Goal: Information Seeking & Learning: Learn about a topic

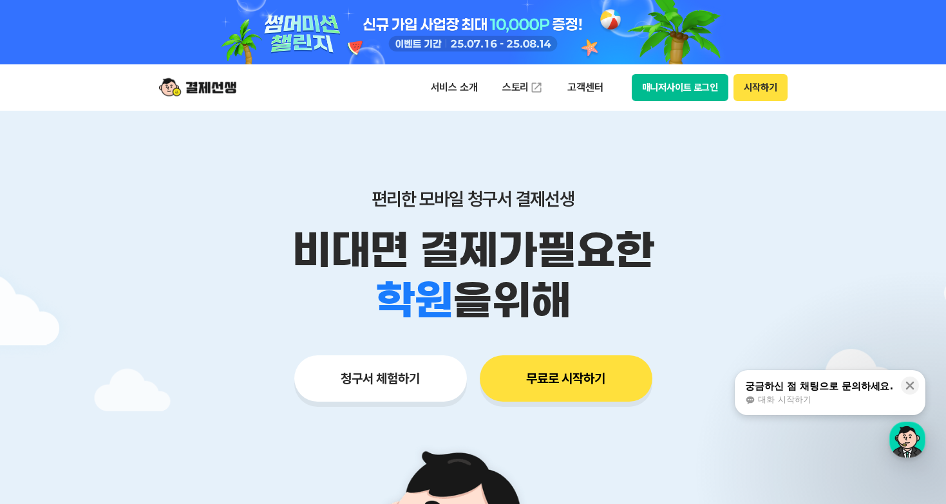
click at [194, 90] on img at bounding box center [197, 87] width 77 height 24
click at [209, 72] on div "서비스 소개 스토리 고객센터 매니저사이트 로그인 시작하기" at bounding box center [474, 87] width 660 height 46
click at [217, 86] on img at bounding box center [197, 87] width 77 height 24
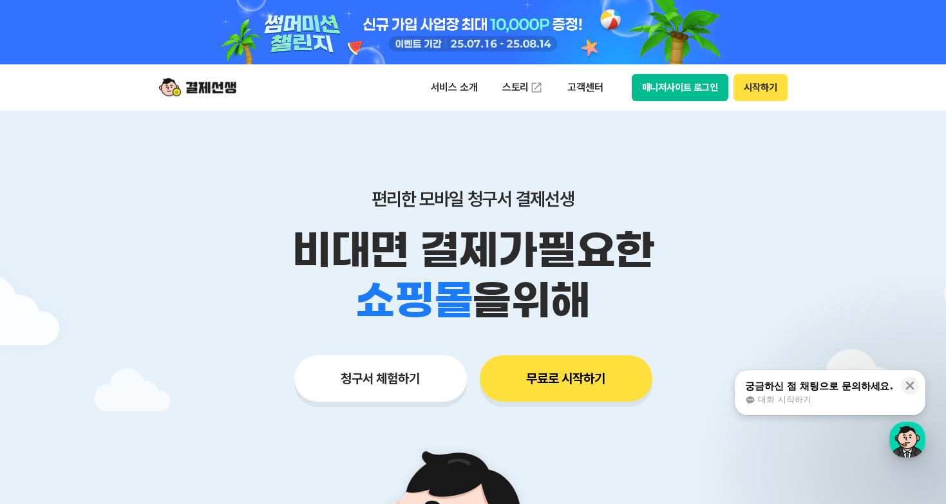
click at [506, 19] on div at bounding box center [474, 32] width 660 height 64
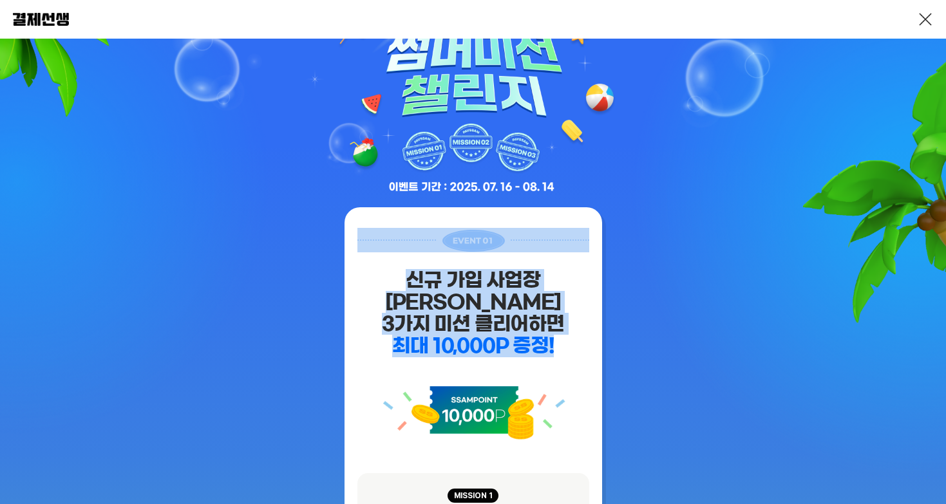
drag, startPoint x: 354, startPoint y: 274, endPoint x: 595, endPoint y: 323, distance: 245.9
drag, startPoint x: 595, startPoint y: 323, endPoint x: 579, endPoint y: 328, distance: 16.7
click at [575, 328] on div "신규 가입 사업장이 3가지 미션 클리어하면 최대 10,000P 증정!" at bounding box center [474, 295] width 232 height 135
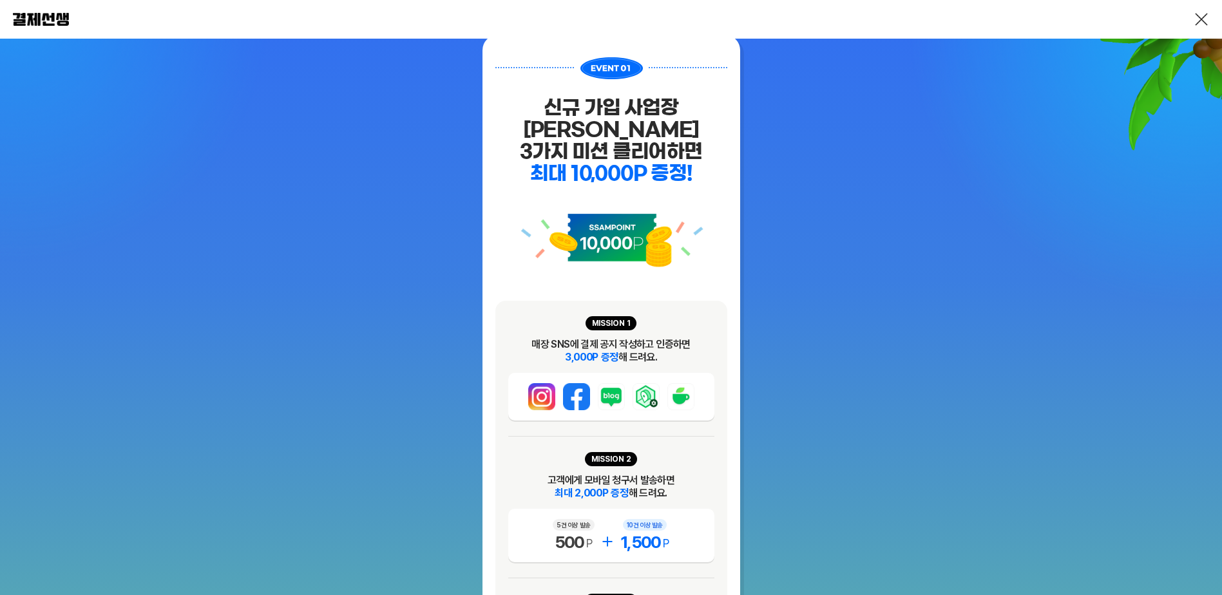
scroll to position [258, 0]
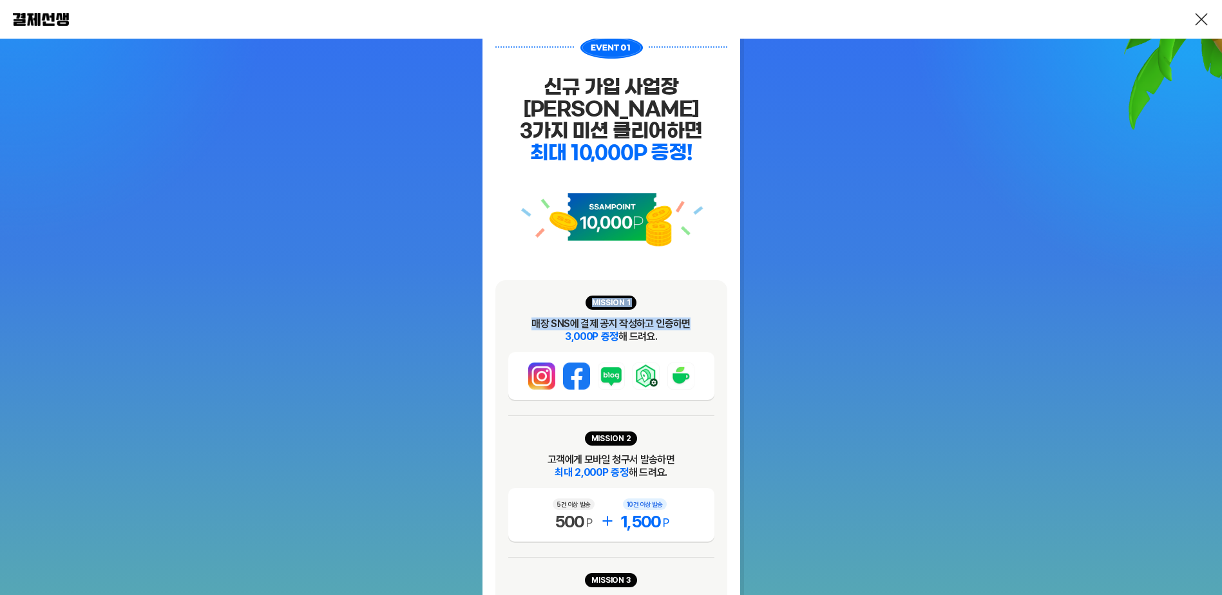
drag, startPoint x: 545, startPoint y: 294, endPoint x: 694, endPoint y: 298, distance: 148.9
click at [694, 298] on div "MISSION 1 매장 SNS에 결제 공지 작성하고 인증하면 3,000P 증정 해 드려요." at bounding box center [611, 348] width 206 height 104
drag, startPoint x: 694, startPoint y: 298, endPoint x: 702, endPoint y: 309, distance: 14.3
click at [702, 318] on div "매장 SNS에 결제 공지 작성하고 인증하면 3,000P 증정 해 드려요." at bounding box center [611, 331] width 206 height 26
drag, startPoint x: 596, startPoint y: 302, endPoint x: 659, endPoint y: 302, distance: 63.1
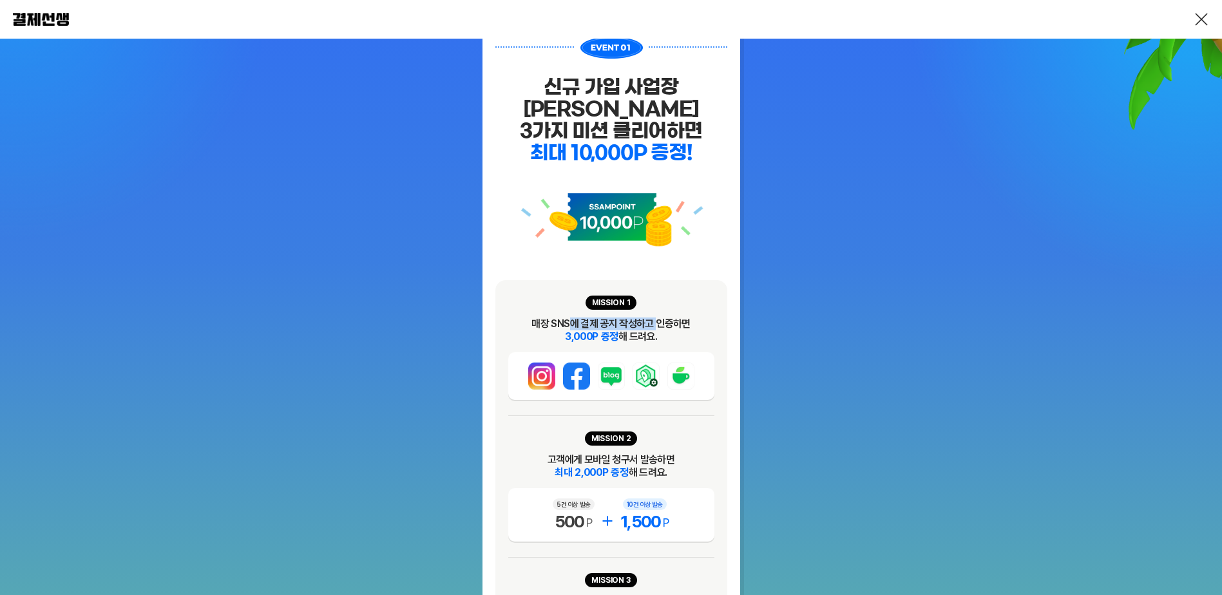
click at [659, 318] on div "매장 SNS에 결제 공지 작성하고 인증하면 3,000P 증정 해 드려요." at bounding box center [611, 331] width 206 height 26
drag, startPoint x: 659, startPoint y: 302, endPoint x: 680, endPoint y: 309, distance: 21.6
click at [680, 318] on div "매장 SNS에 결제 공지 작성하고 인증하면 3,000P 증정 해 드려요." at bounding box center [611, 331] width 206 height 26
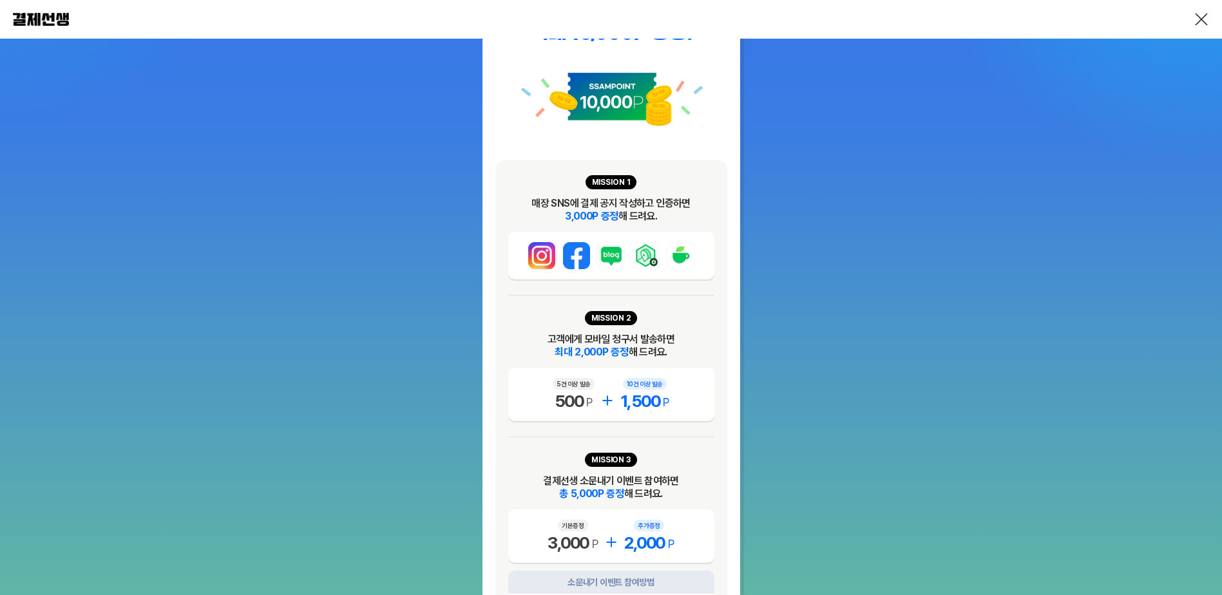
scroll to position [451, 0]
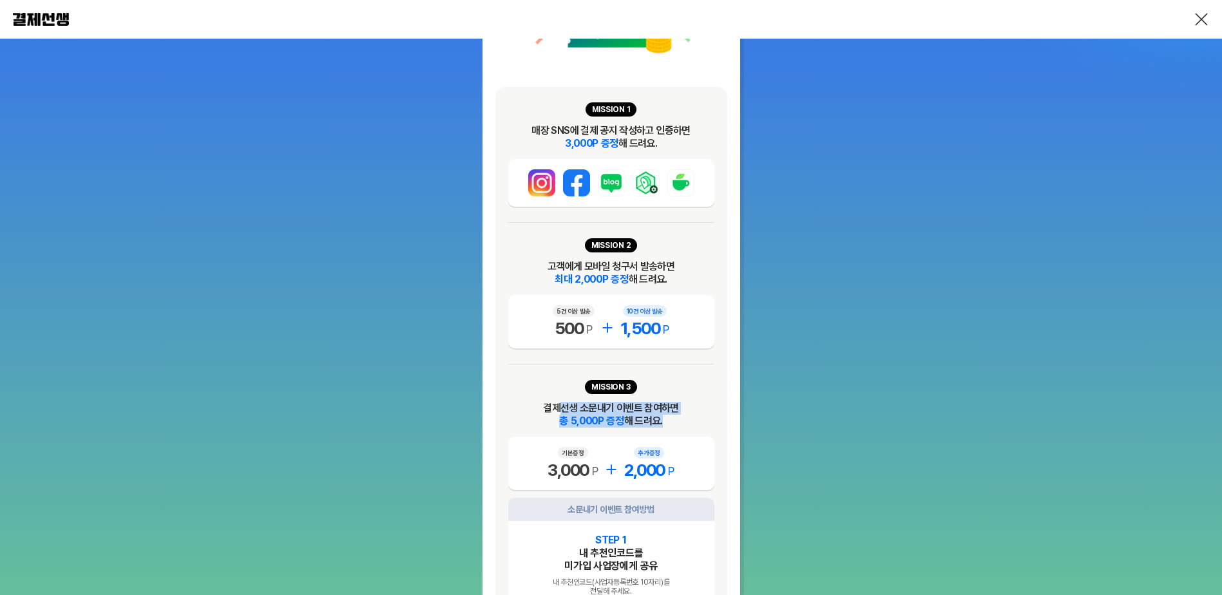
drag, startPoint x: 650, startPoint y: 394, endPoint x: 679, endPoint y: 398, distance: 29.3
click at [679, 402] on div "결제선생 소문내기 이벤트 참여하면 총 5,000P 증정 해 드려요." at bounding box center [611, 415] width 206 height 26
drag, startPoint x: 679, startPoint y: 398, endPoint x: 707, endPoint y: 399, distance: 28.4
click at [707, 402] on div "결제선생 소문내기 이벤트 참여하면 총 5,000P 증정 해 드려요." at bounding box center [611, 415] width 206 height 26
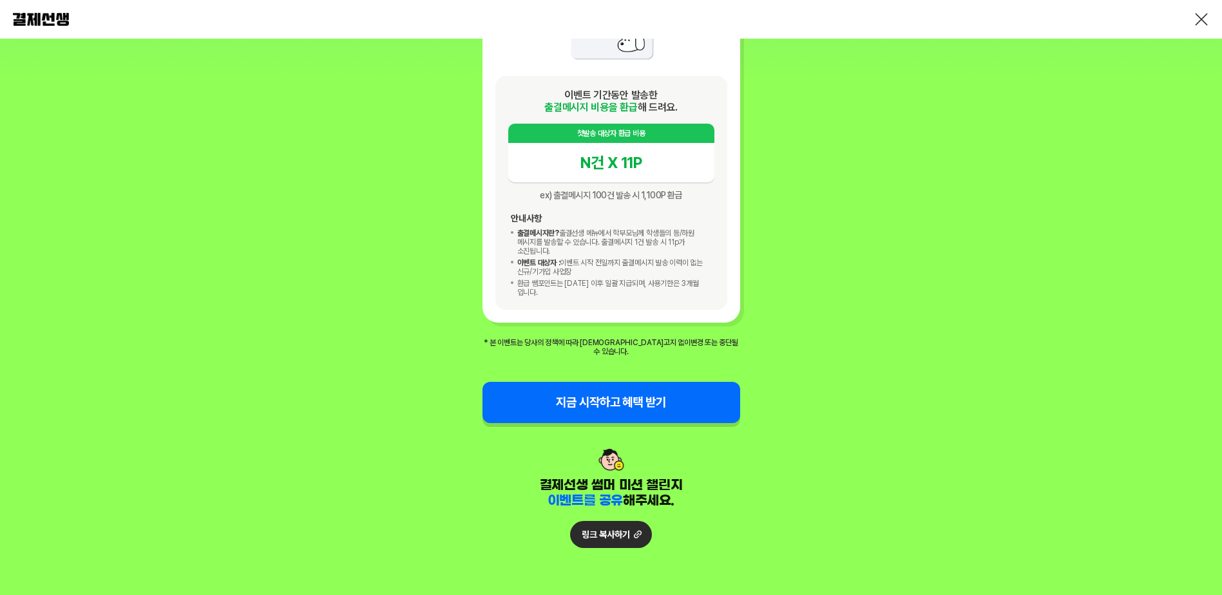
scroll to position [1504, 0]
